Goal: Information Seeking & Learning: Understand process/instructions

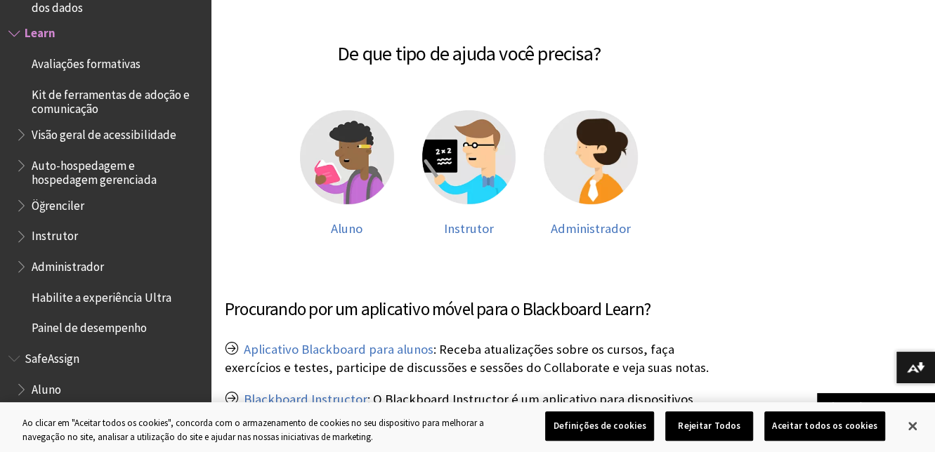
scroll to position [224, 0]
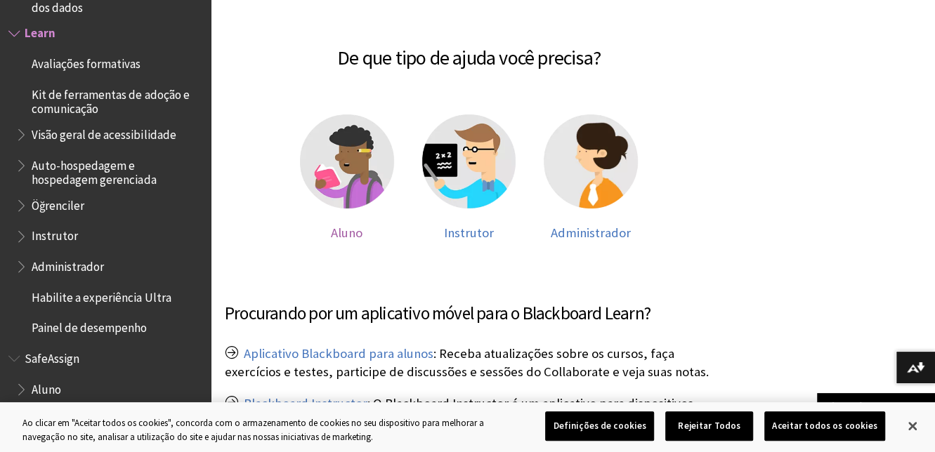
click at [315, 143] on img at bounding box center [347, 161] width 94 height 94
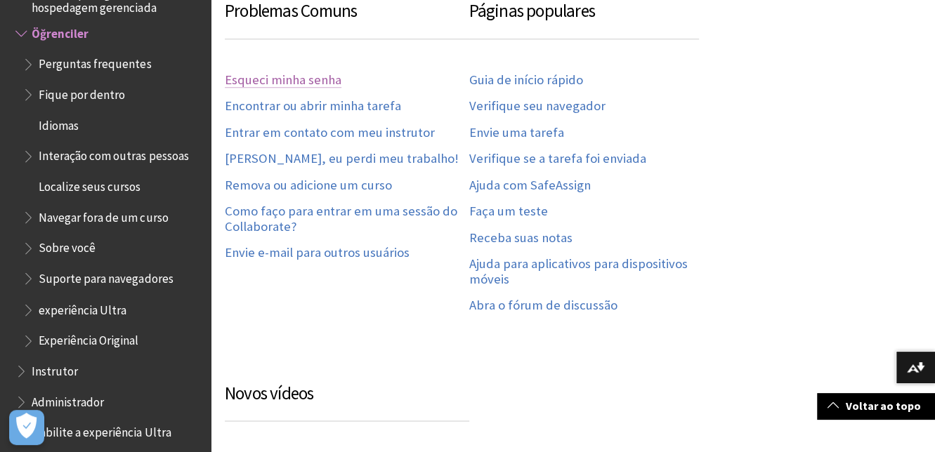
click at [289, 85] on link "Esqueci minha senha" at bounding box center [283, 80] width 117 height 16
